Goal: Find specific page/section: Find specific page/section

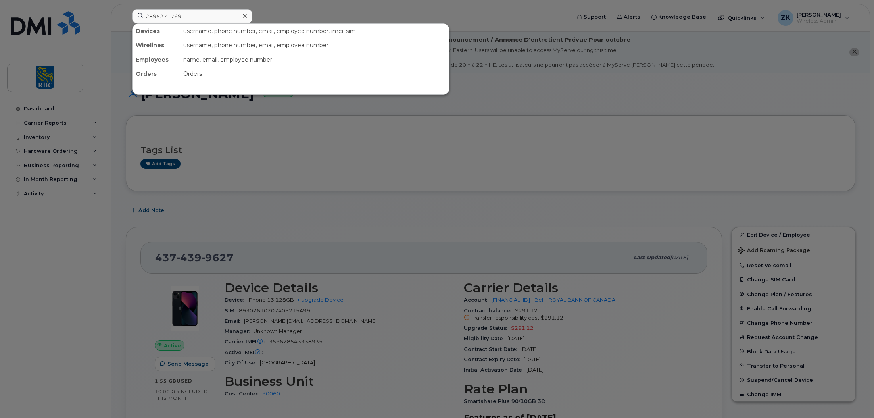
scroll to position [390, 0]
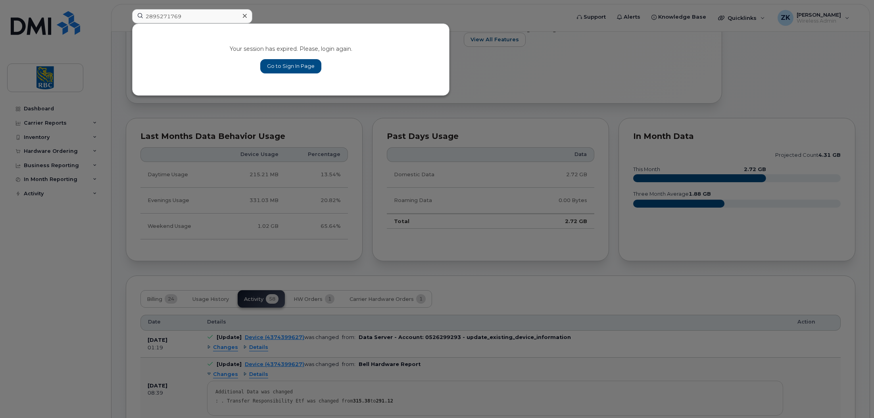
type input "2895271769"
click at [300, 67] on link "Go to Sign In Page" at bounding box center [290, 66] width 61 height 14
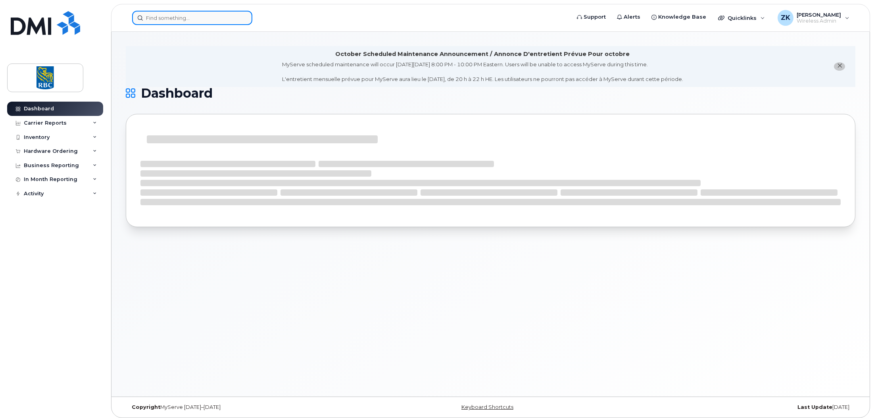
click at [169, 17] on input at bounding box center [192, 18] width 120 height 14
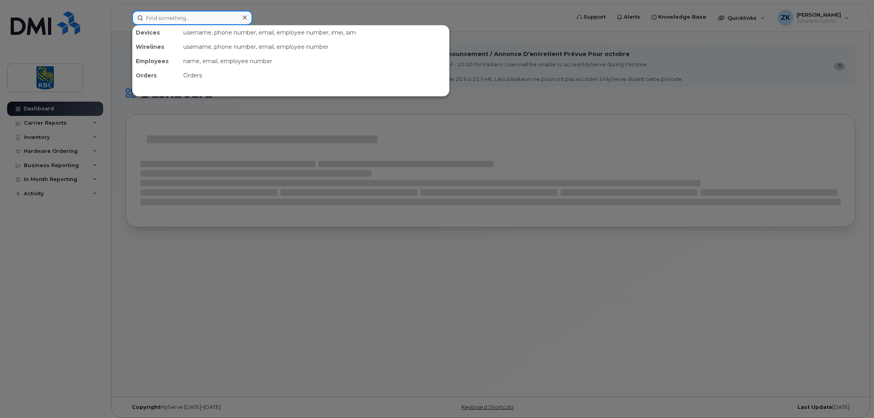
paste input "2895271769"
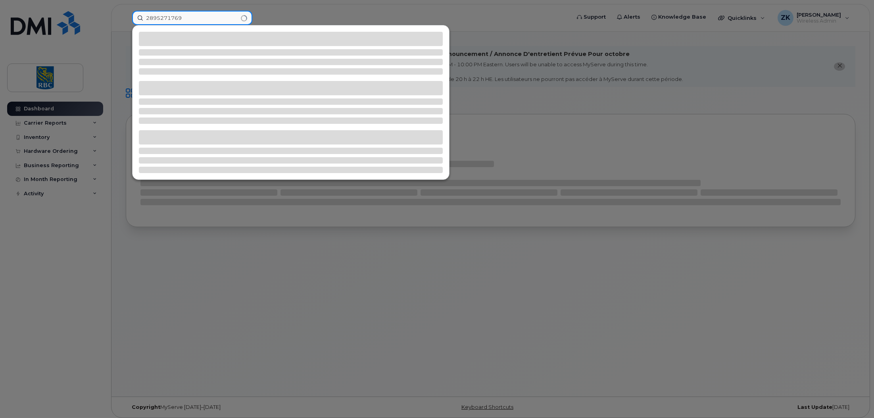
type input "2895271769"
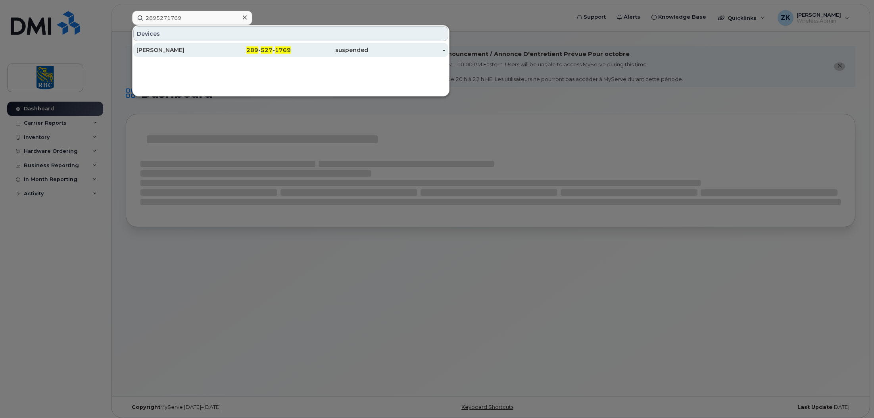
click at [267, 49] on span "527" at bounding box center [267, 49] width 12 height 7
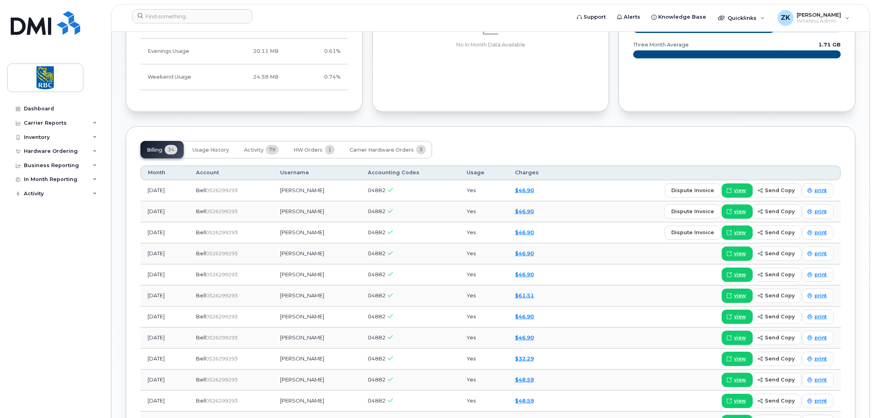
scroll to position [555, 0]
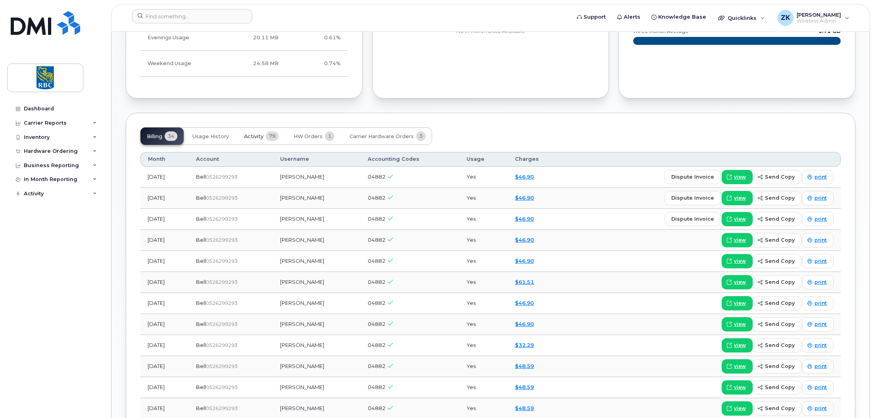
click at [259, 136] on span "Activity" at bounding box center [253, 136] width 19 height 6
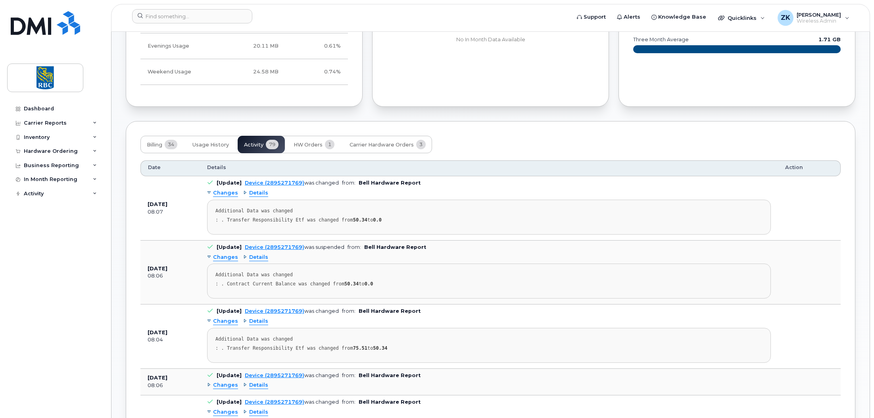
scroll to position [516, 0]
